Goal: Task Accomplishment & Management: Complete application form

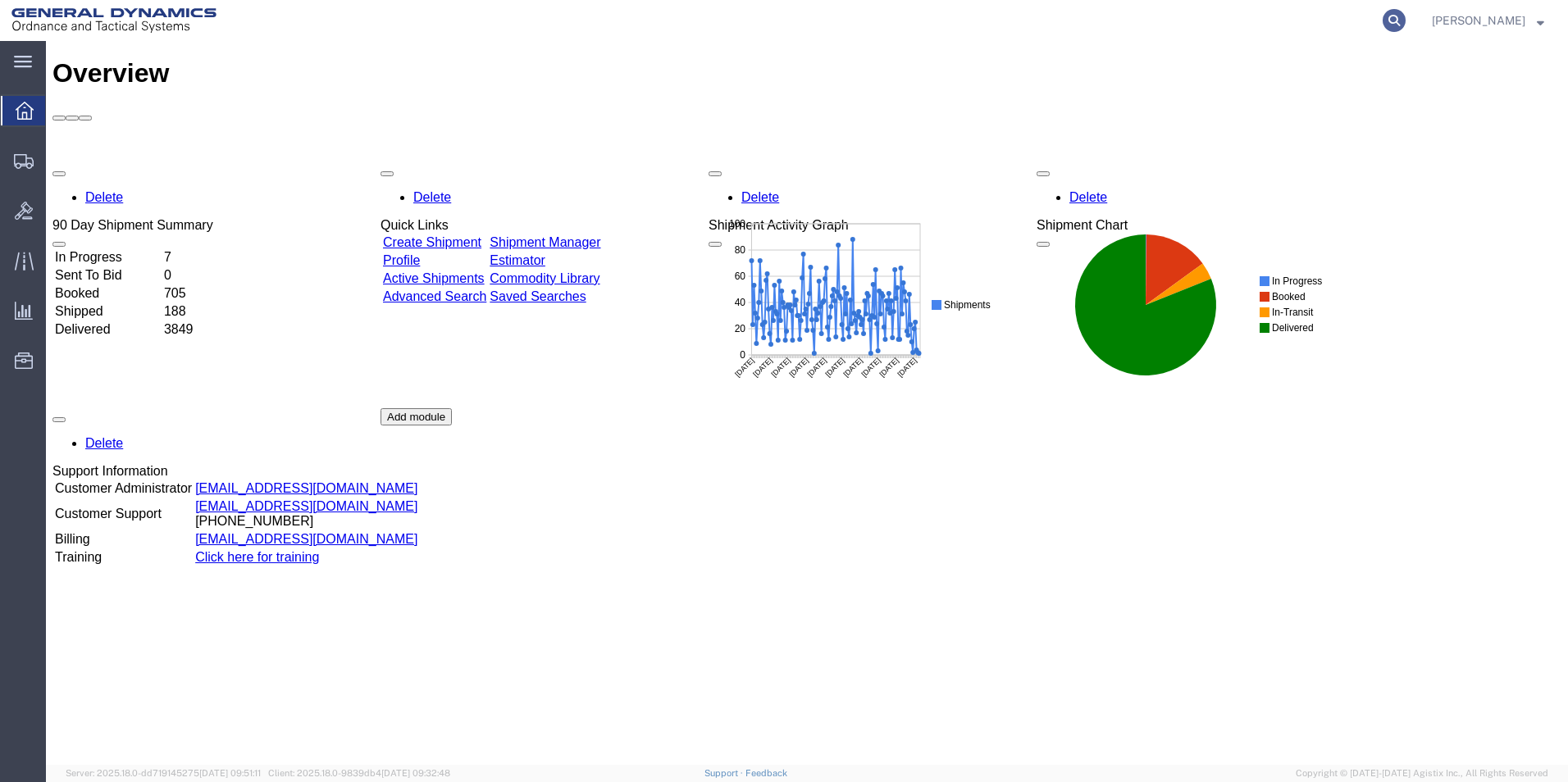
click at [1406, 21] on icon at bounding box center [1394, 20] width 23 height 23
click at [1102, 19] on input "search" at bounding box center [1133, 20] width 499 height 39
type input "56759632"
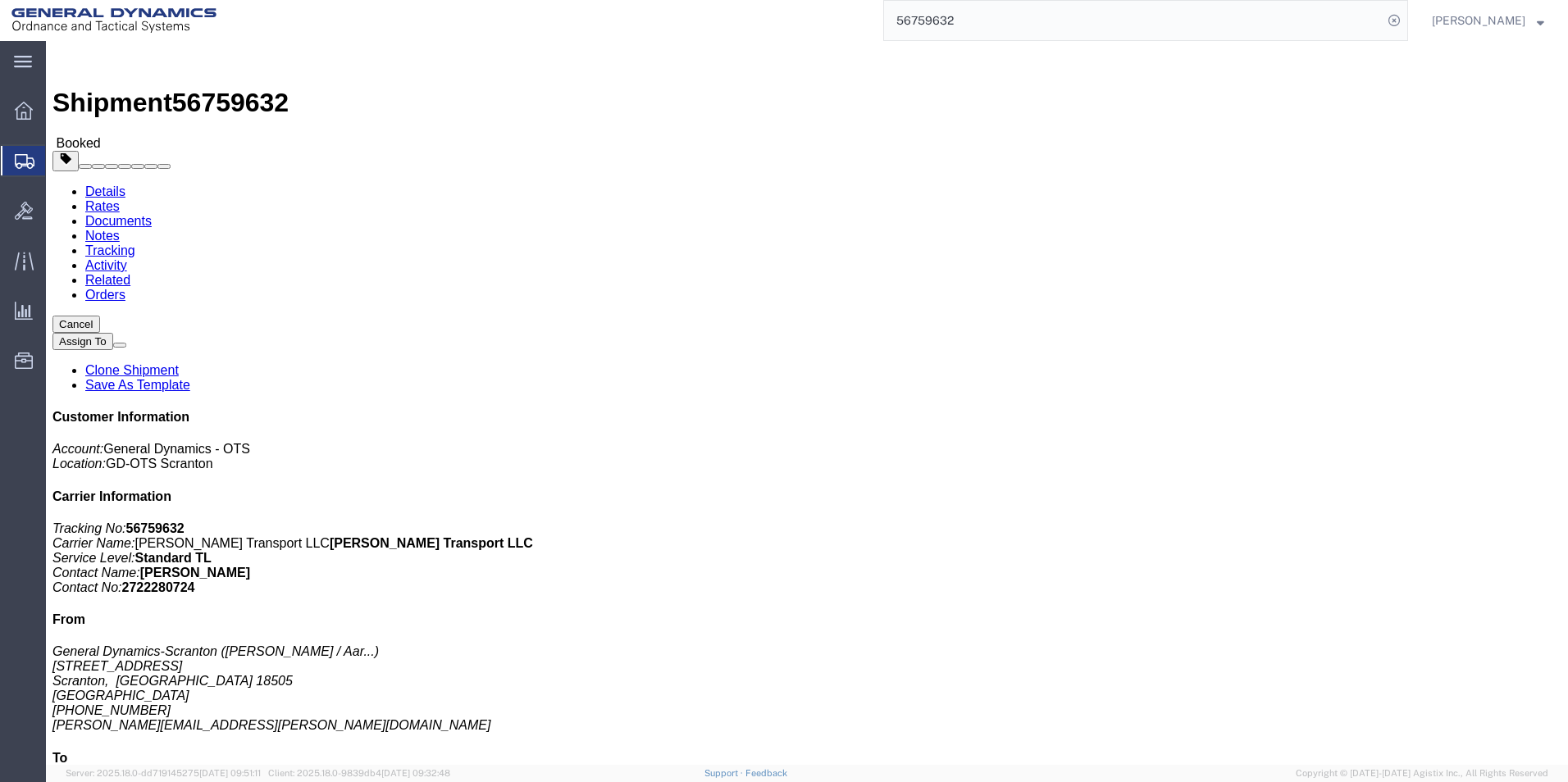
click button "Cancel"
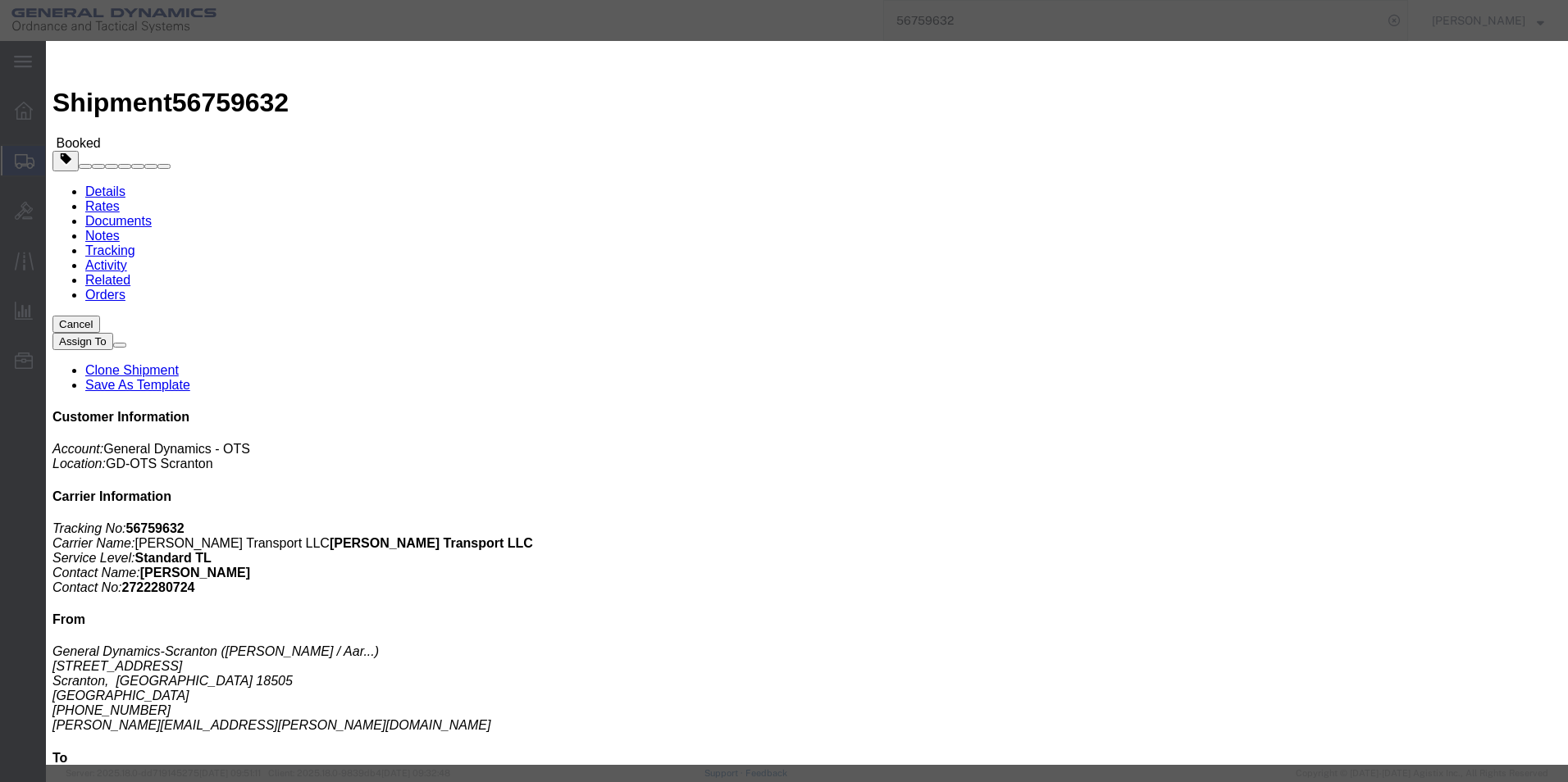
click button "Yes"
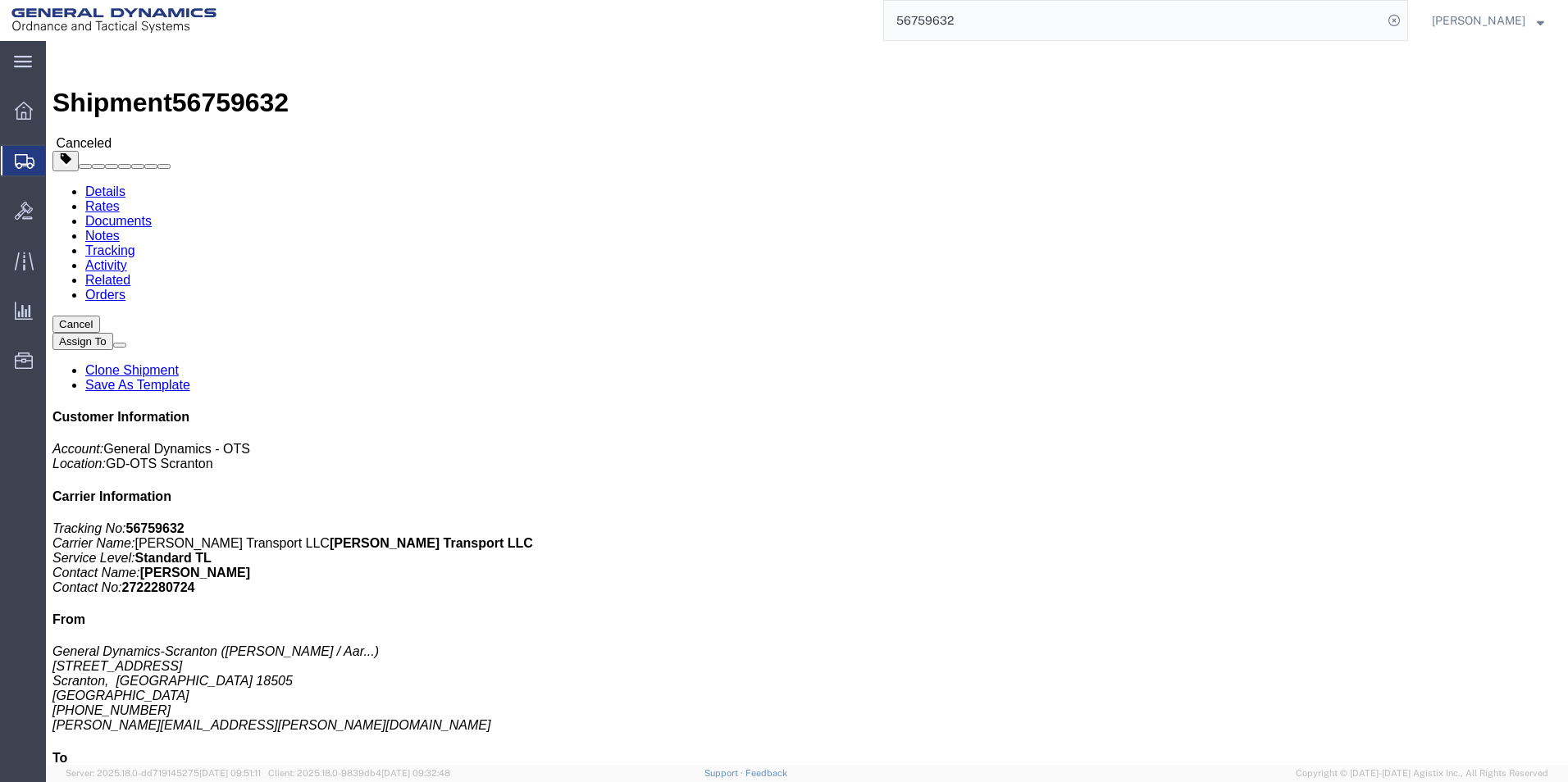
click div
click button
click link "Clone Shipment"
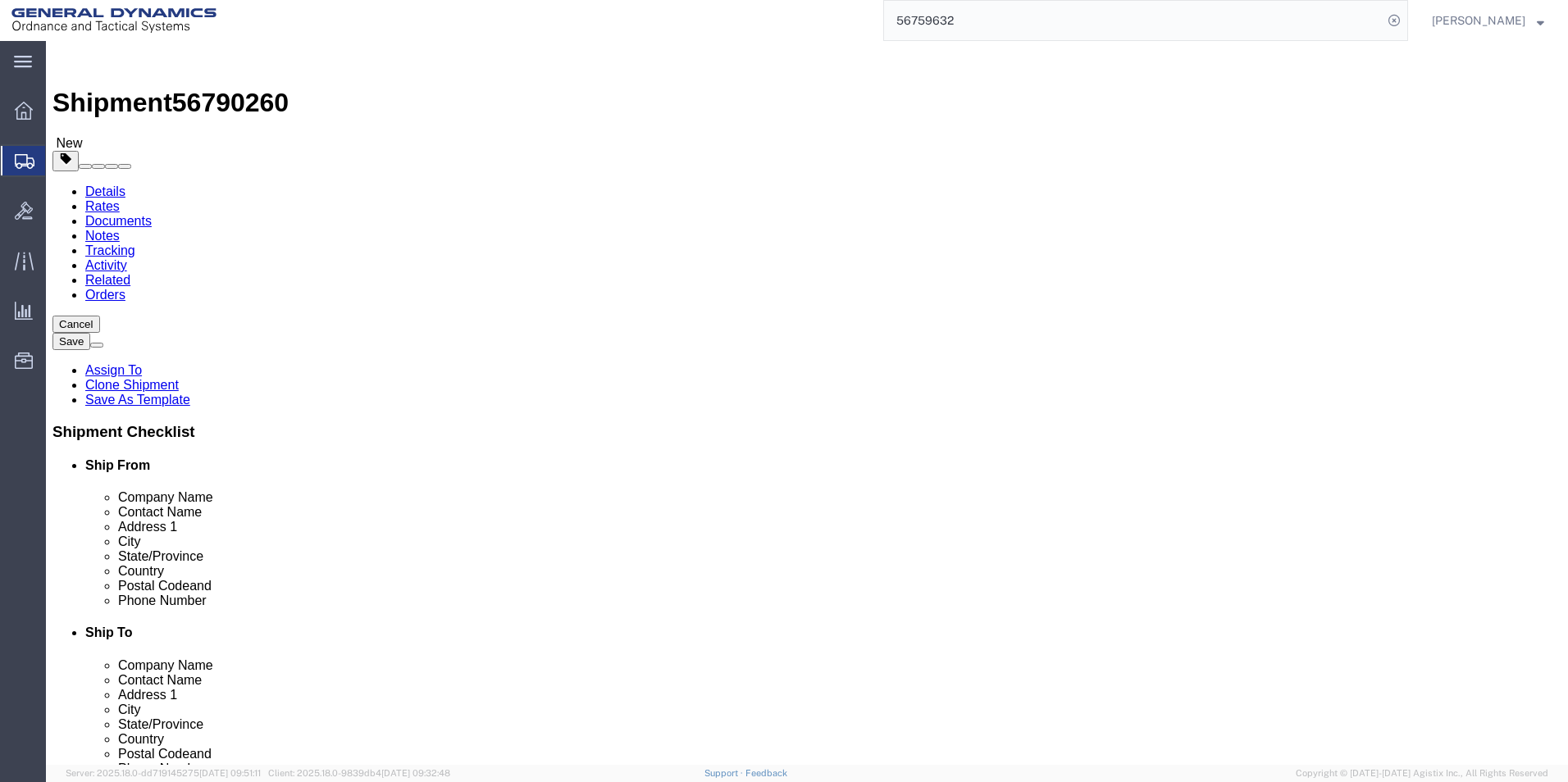
select select
click input "Bldg 3740"
click input "[PERSON_NAME]"
paste input "Attn: TEYP-YTG-AMD (W61P4X)"
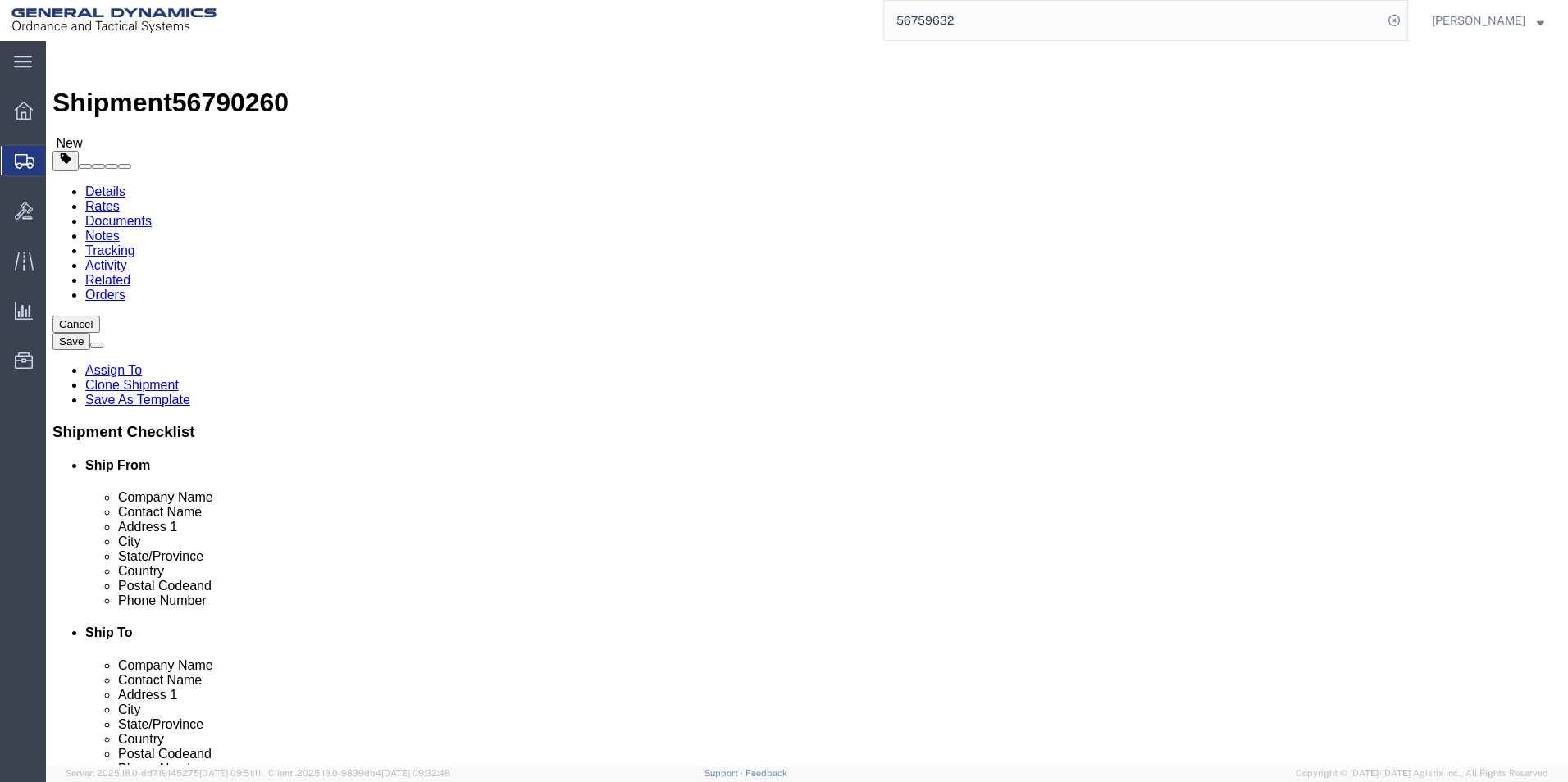
type input "[PERSON_NAME]- Attn: TEYP-YTG-AMD (W61P4X)"
drag, startPoint x: 928, startPoint y: 558, endPoint x: 867, endPoint y: 556, distance: 61.0
click input "[PHONE_NUMBER]"
type input "[PHONE_NUMBER]"
drag, startPoint x: 909, startPoint y: 338, endPoint x: 809, endPoint y: 338, distance: 100.0
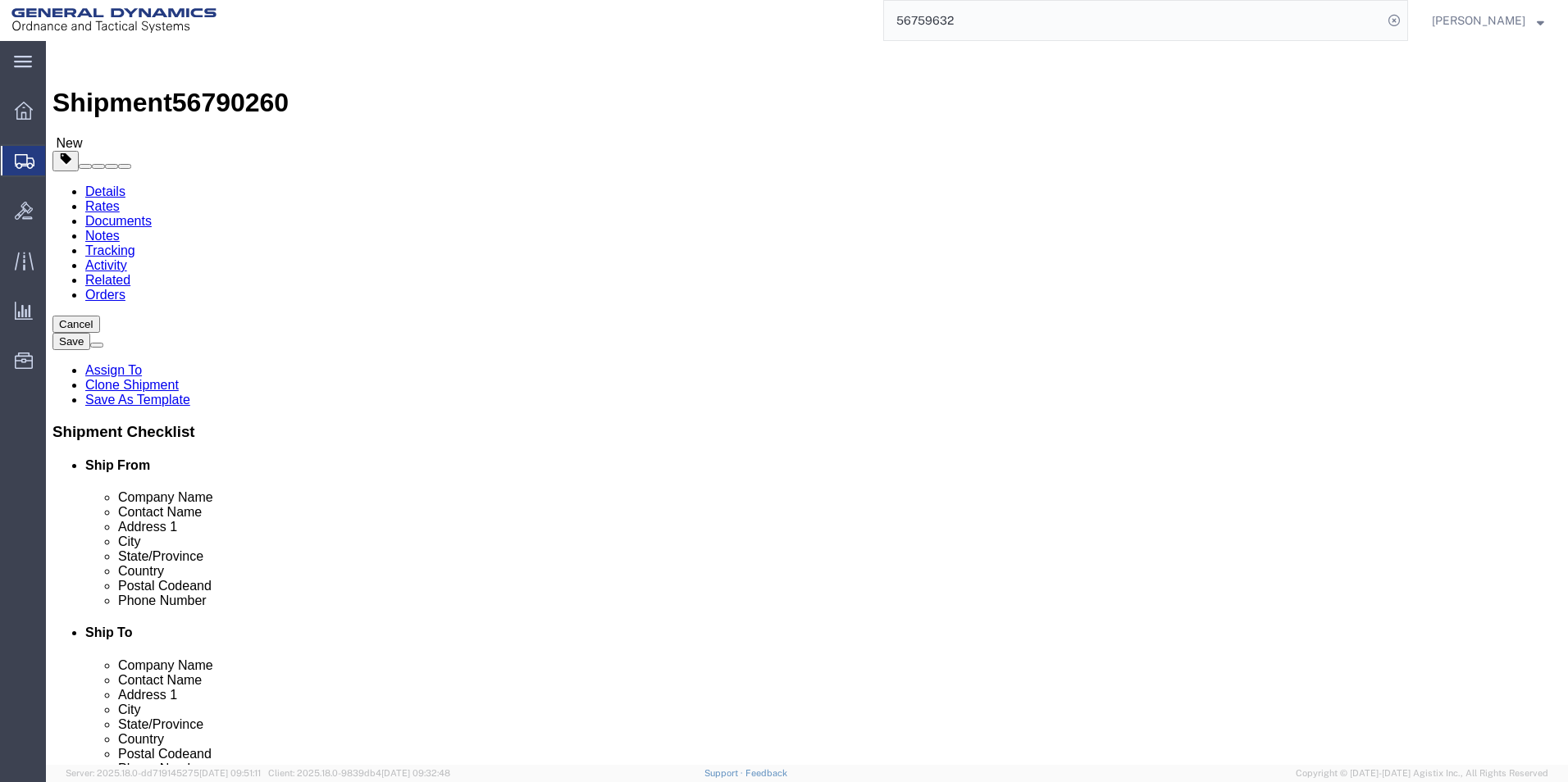
click div "[PERSON_NAME]- Attn: TEYP-YTG-AMD (W61P4X)"
click input "Attn: TEYP-YTG-AMD (W61P4X)"
paste input "[PERSON_NAME]"
type input "Attn: TEYP-YTG-AMD (W61P4X) / [PERSON_NAME]"
click link "Package Information"
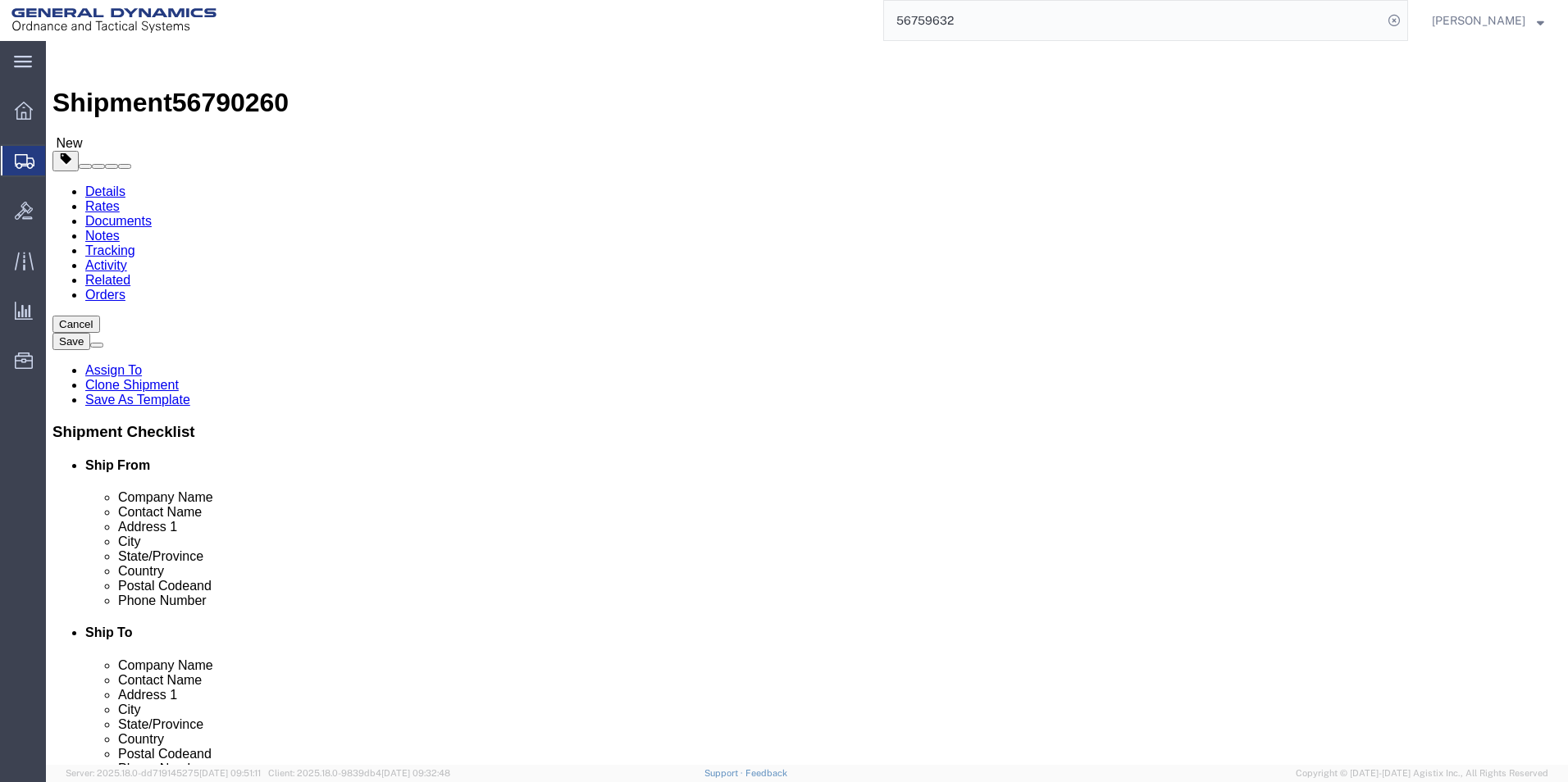
click dd "75000.00 USD"
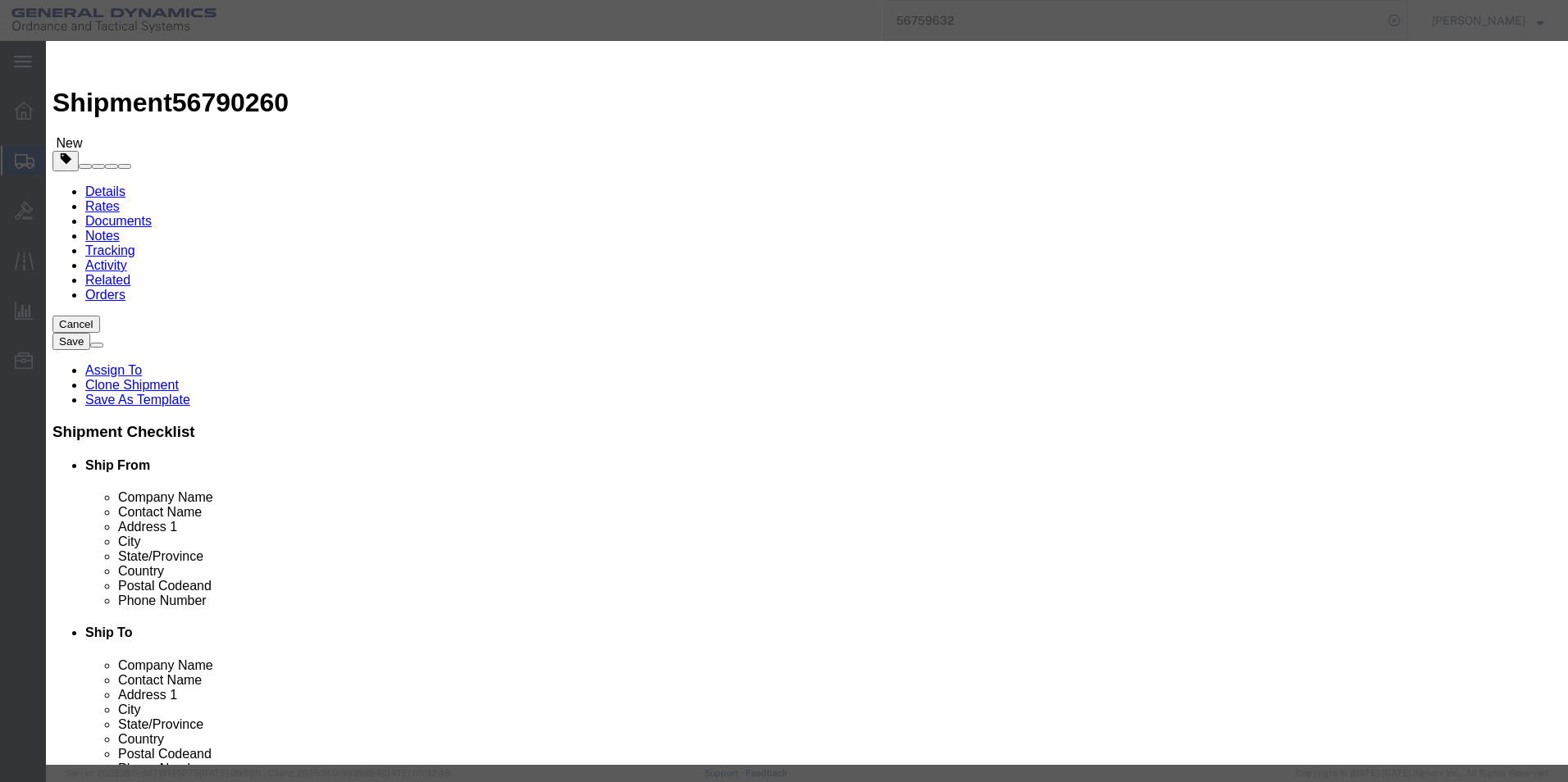
click button "Save & Close"
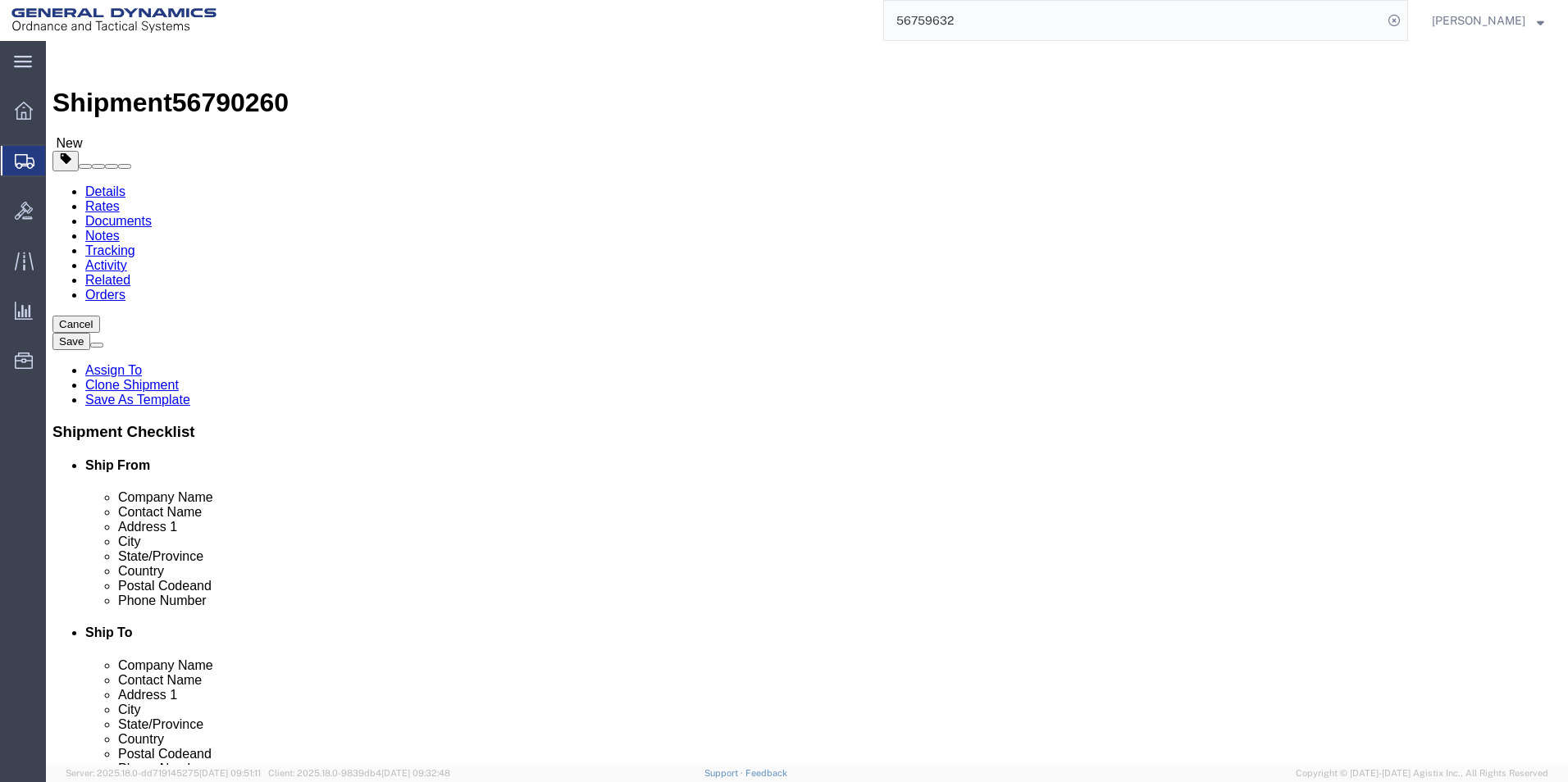
click button "Continue"
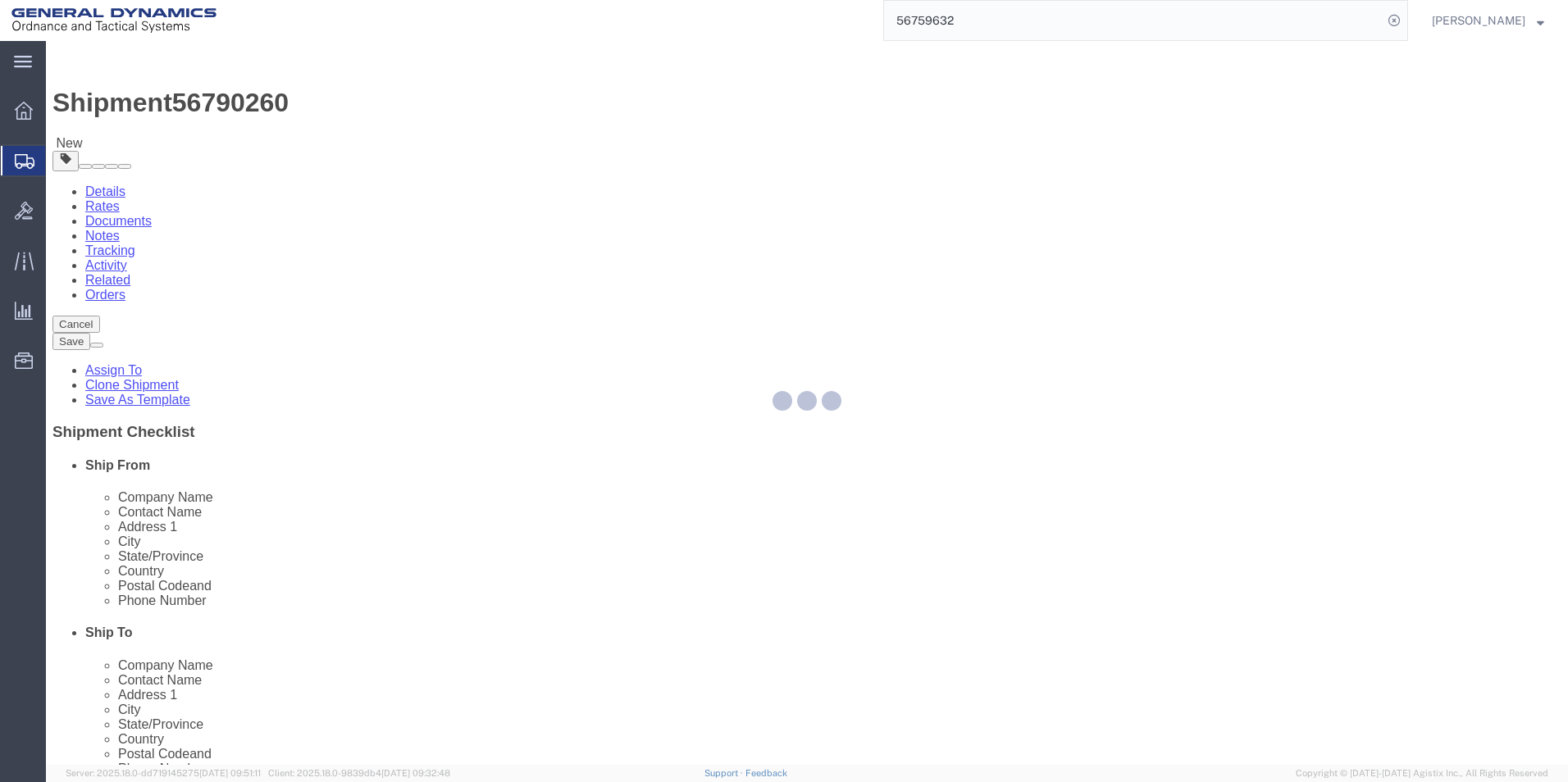
select select
select select "DEPARTMENT"
select select "1763981"
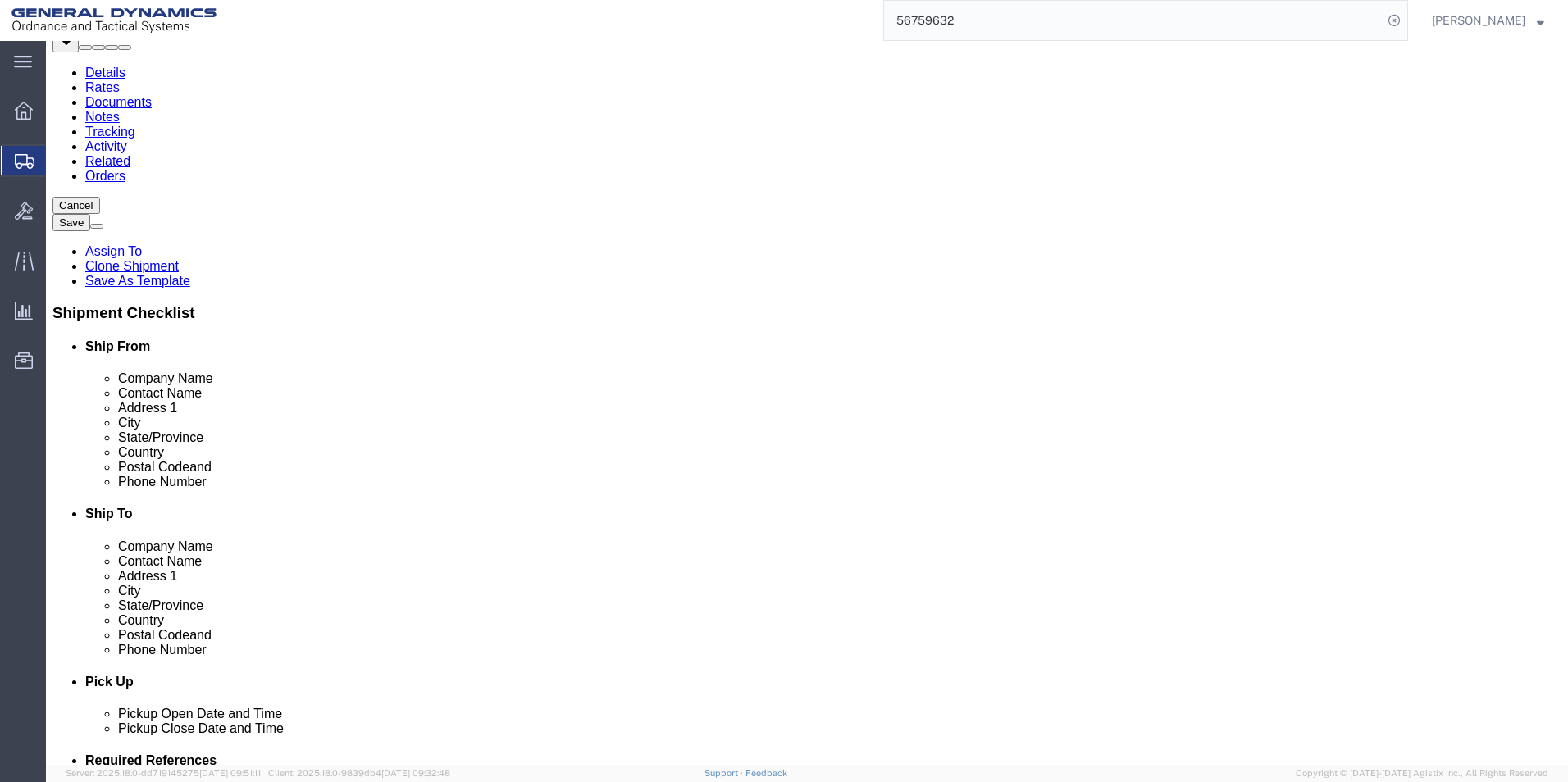
scroll to position [328, 0]
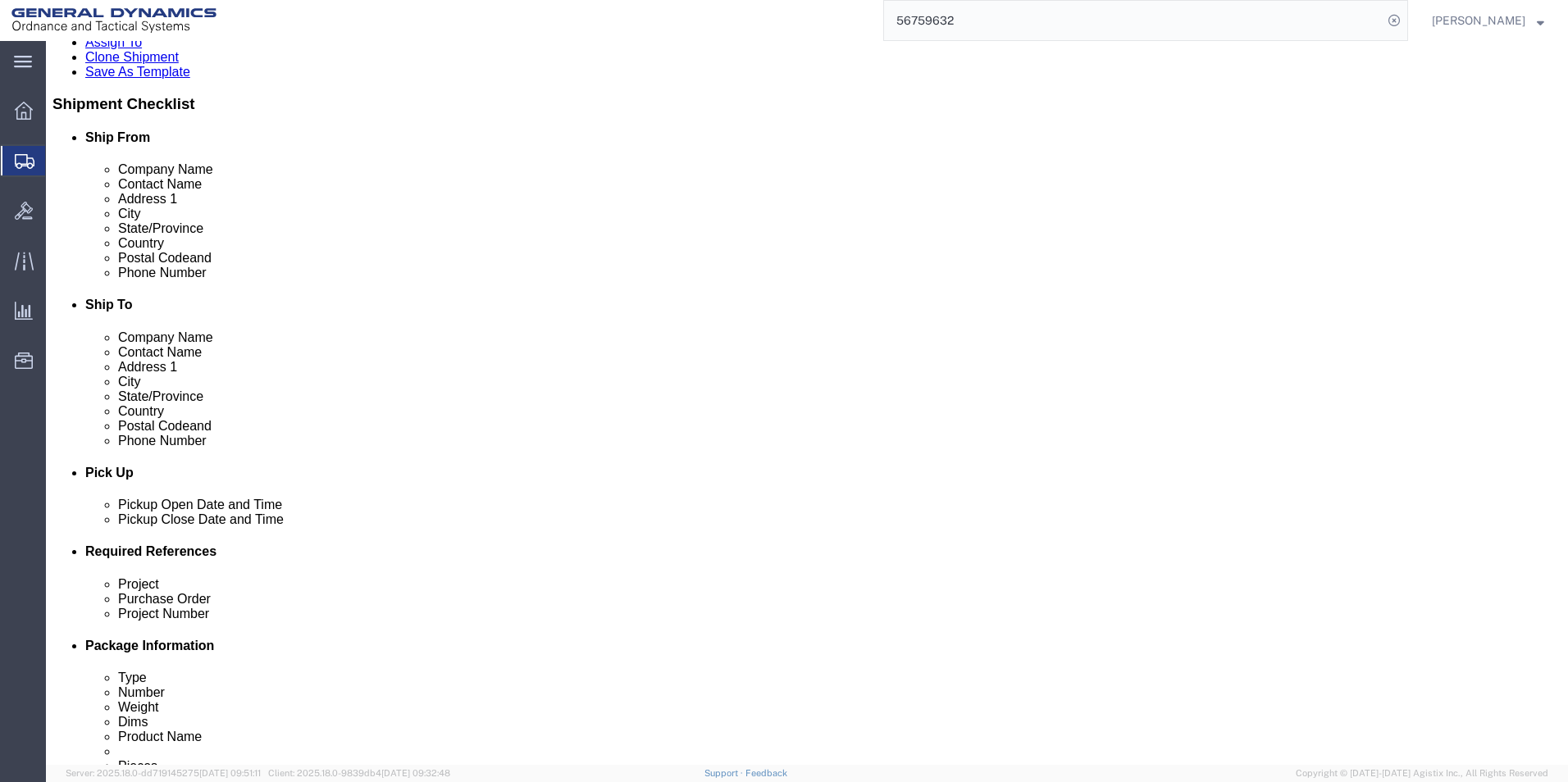
click select "Select Recipient Account Sender/Shipper Third Party Account"
select select "SHIP"
click select "Select Recipient Account Sender/Shipper Third Party Account"
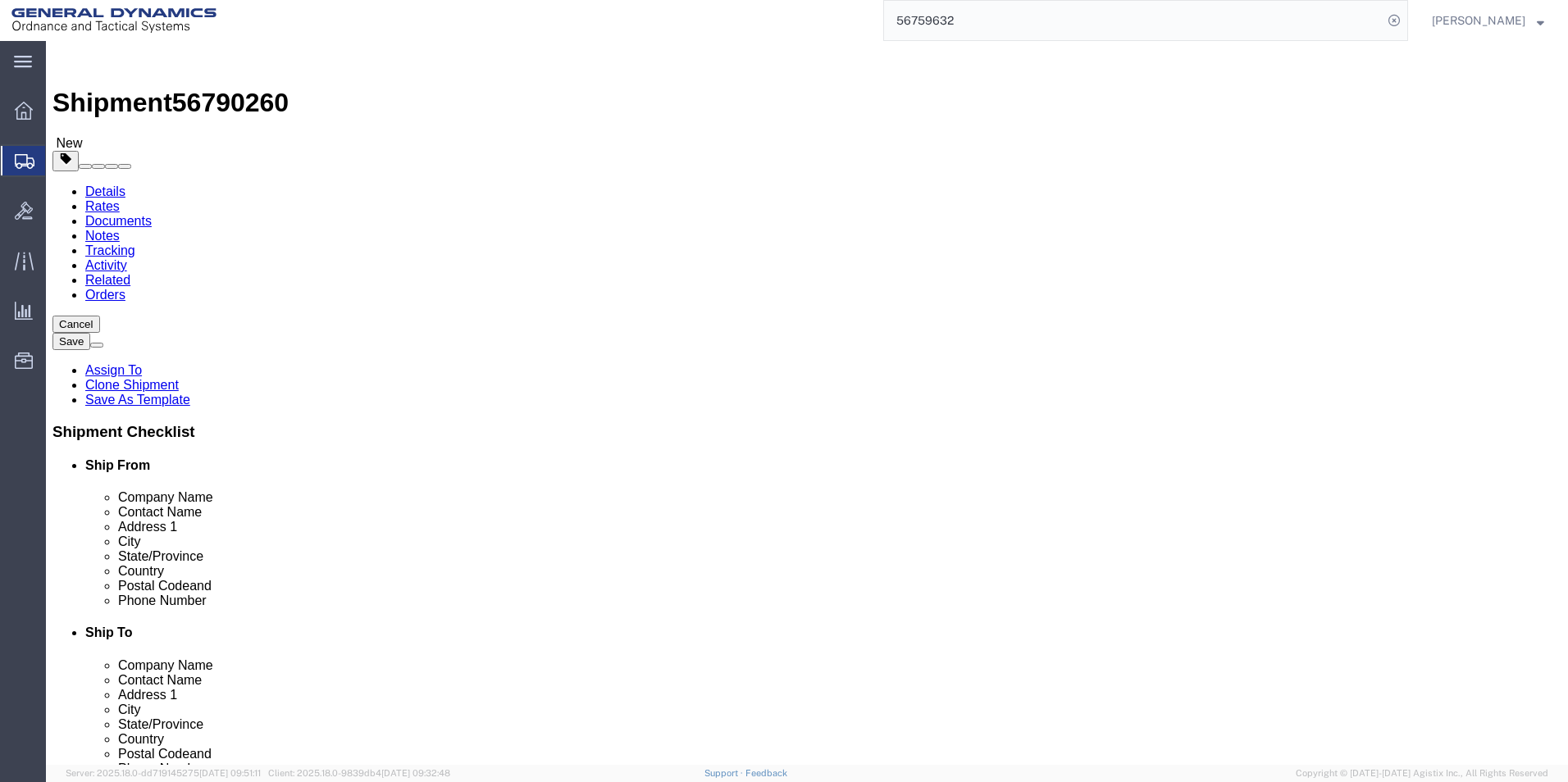
click textarea
paste textarea "0700-1500 Mon-Thur"
type textarea "Hours 0700-1500 Mon-Thur"
click button "Rate Shipment"
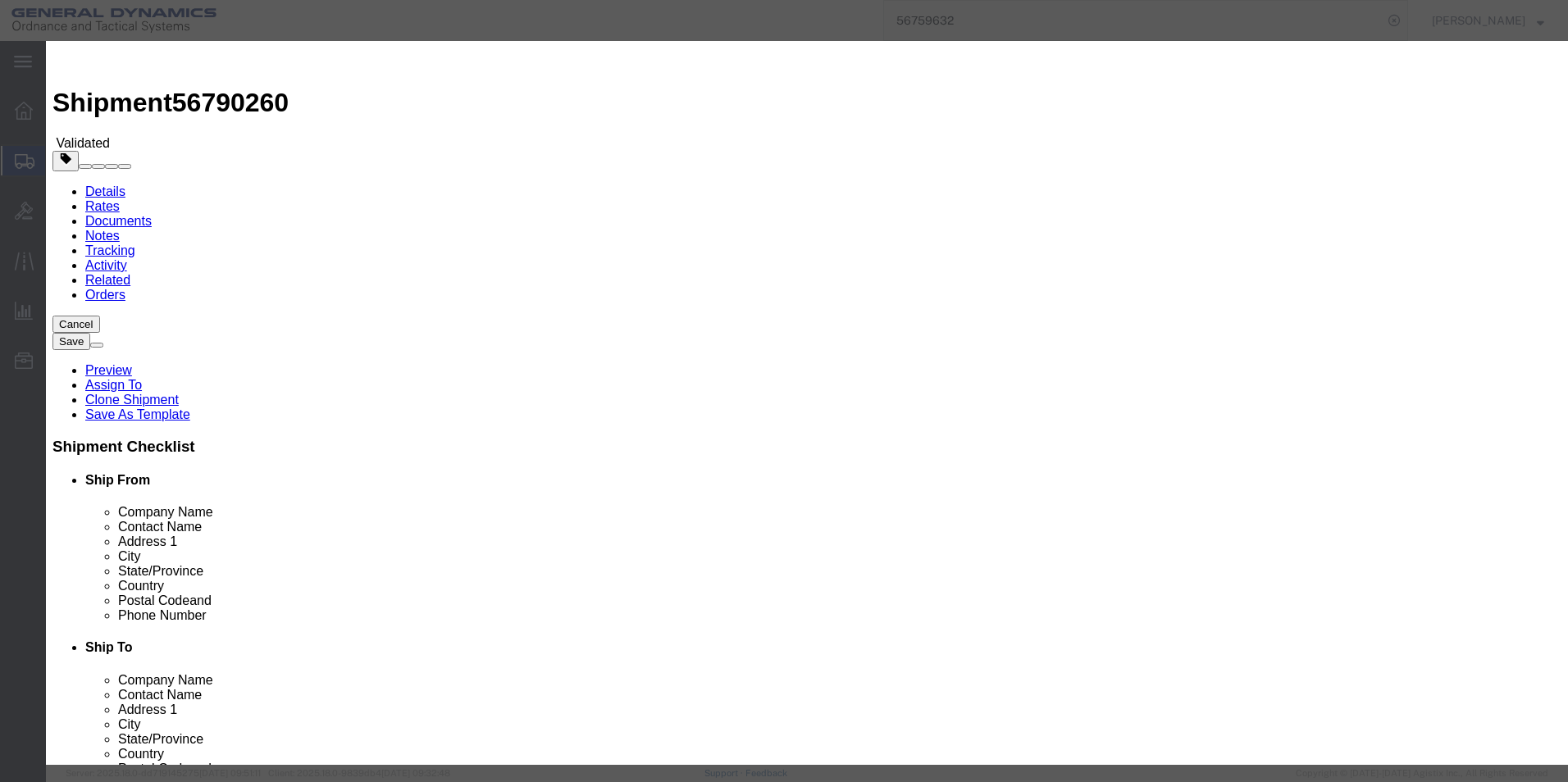
select select "7817"
select select "17706"
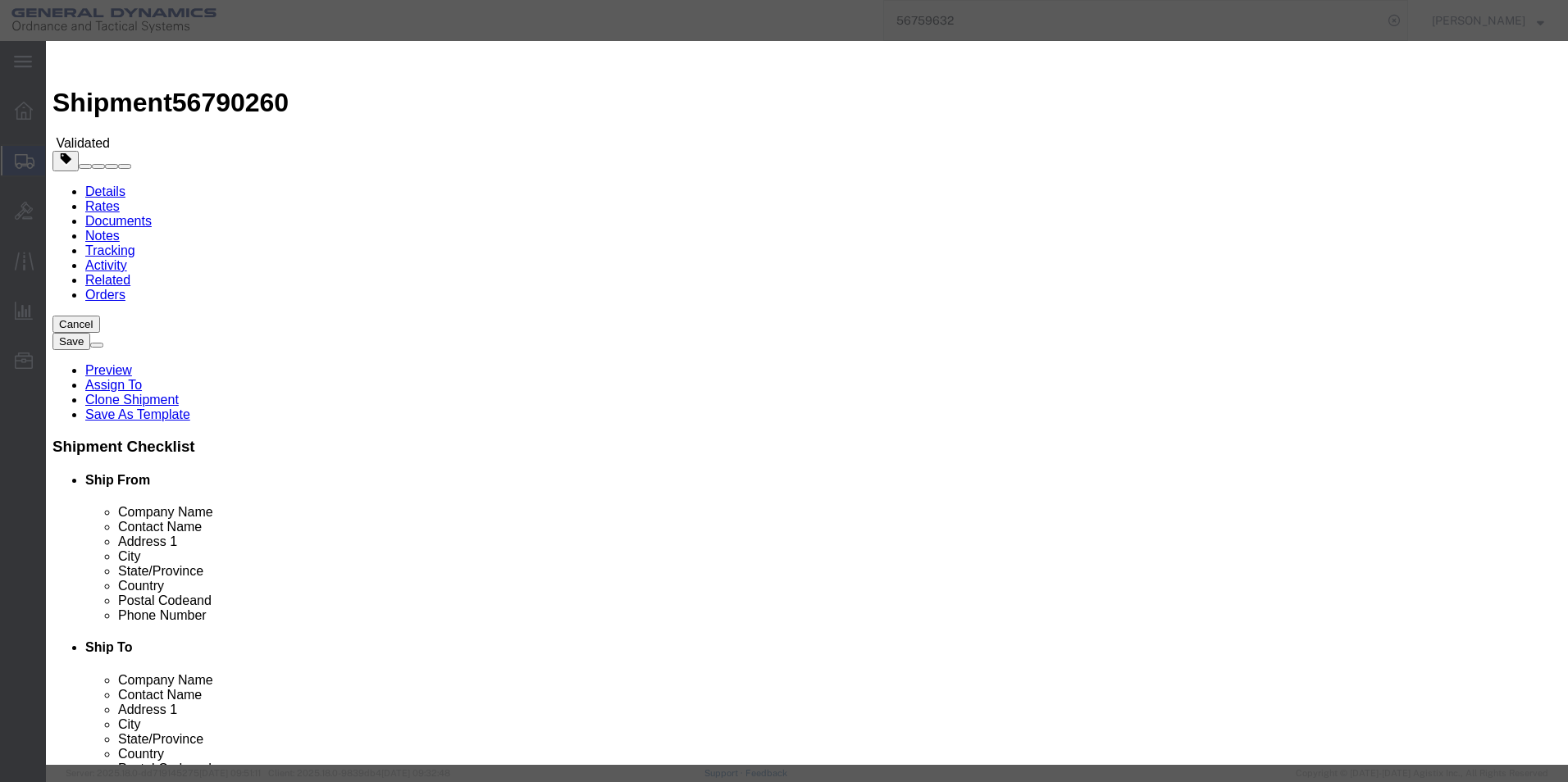
type input "4084"
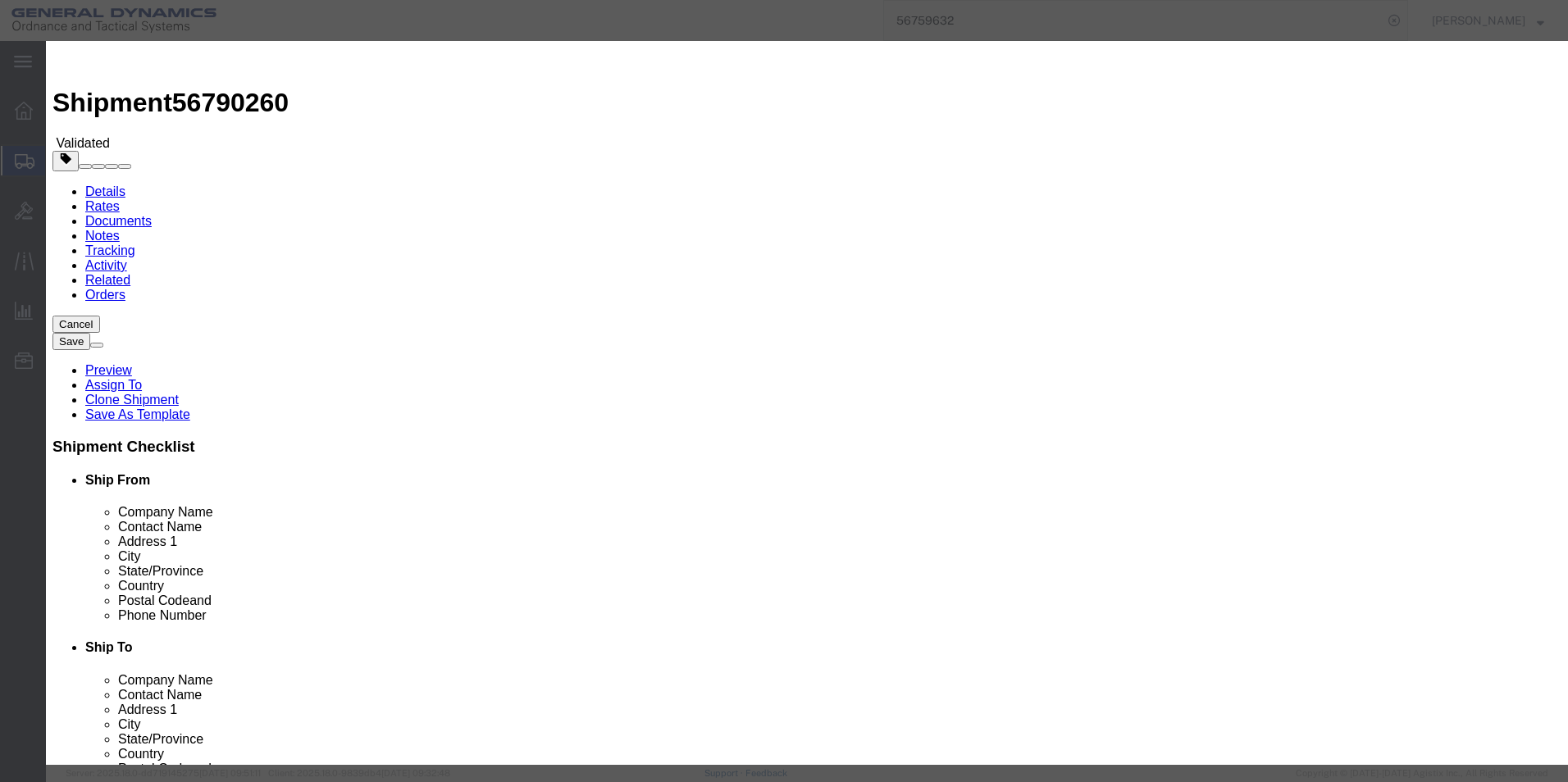
type input "4,084.00"
type input "56790260"
type input "[PERSON_NAME]"
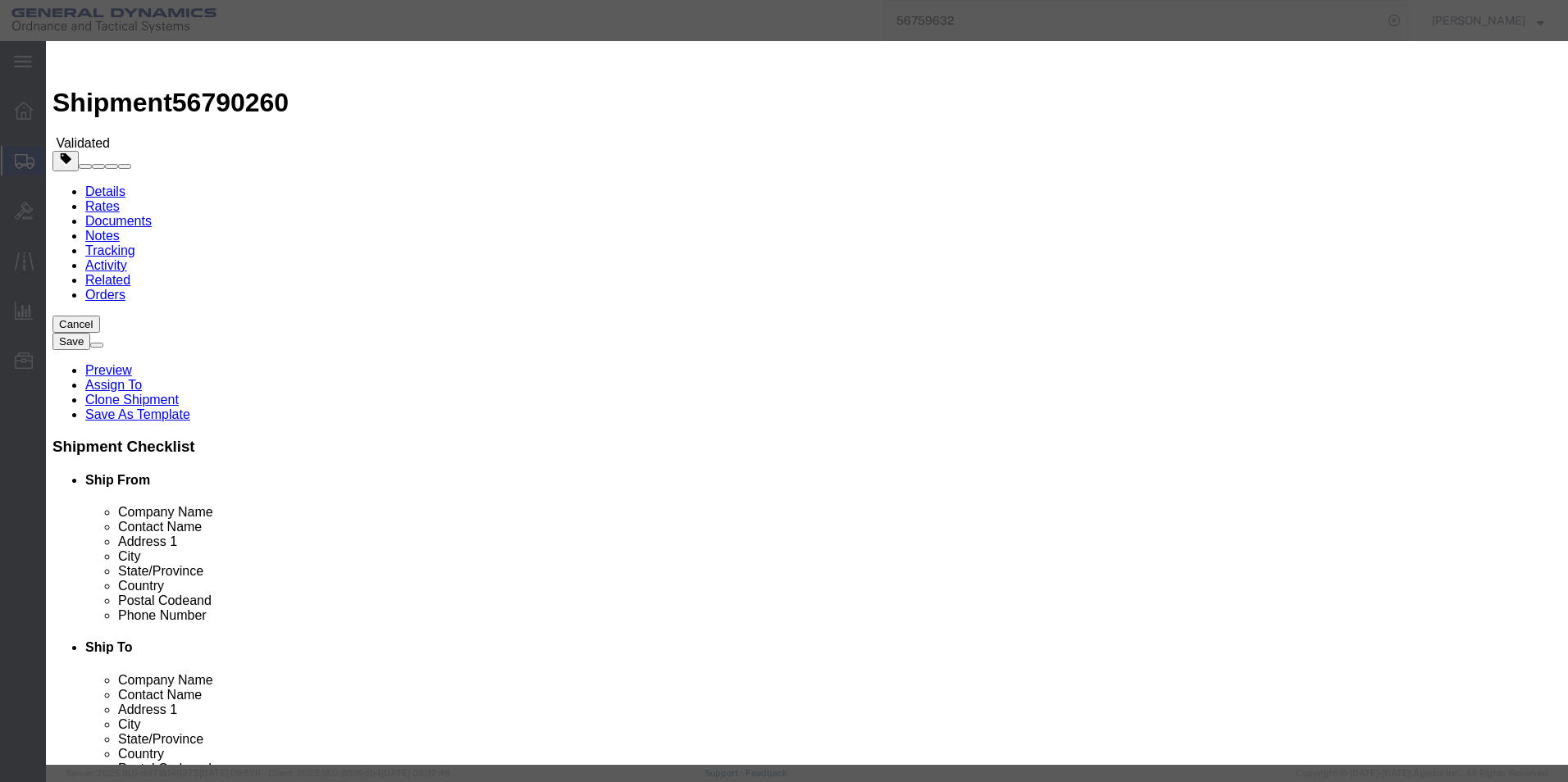
type input "2722280724"
select select "1000"
